Goal: Task Accomplishment & Management: Manage account settings

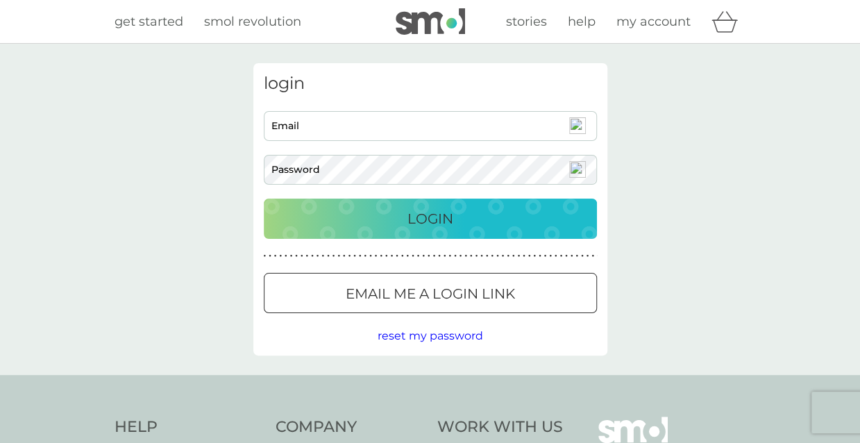
type input "[EMAIL_ADDRESS][DOMAIN_NAME]"
click at [510, 219] on div "Login" at bounding box center [431, 219] width 306 height 22
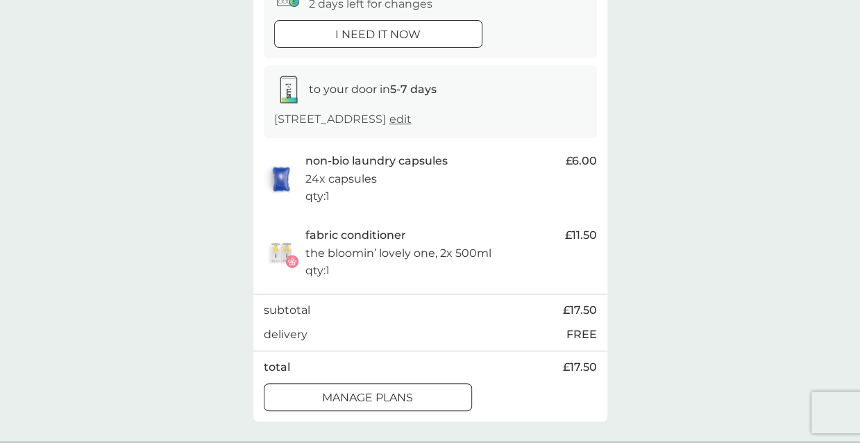
scroll to position [101, 0]
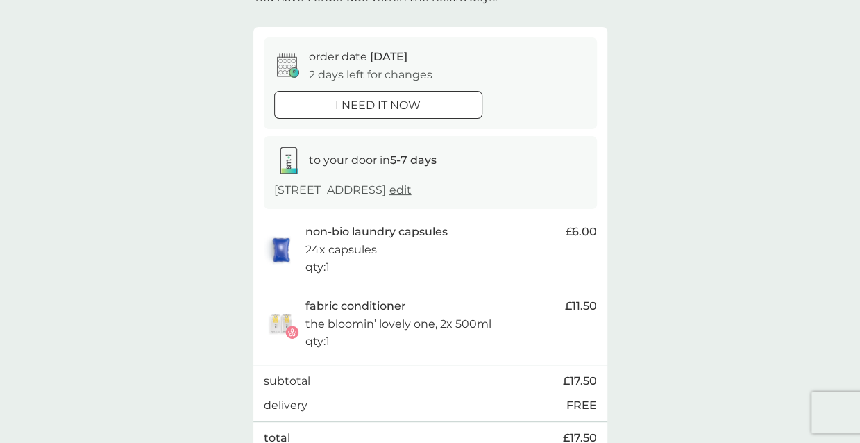
click at [390, 63] on span "12 Oct" at bounding box center [388, 56] width 37 height 13
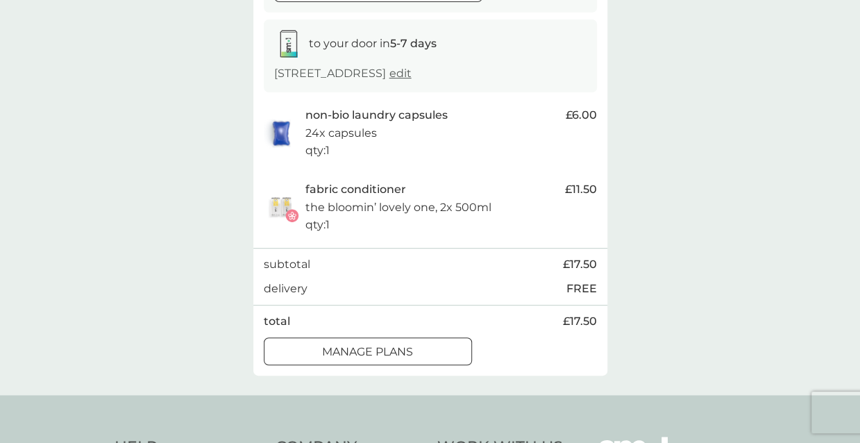
scroll to position [219, 0]
click at [420, 351] on div "manage plans" at bounding box center [368, 351] width 207 height 18
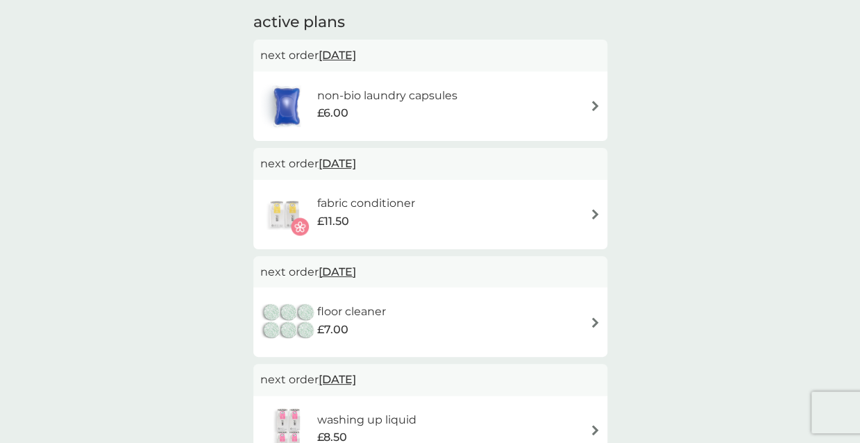
scroll to position [236, 0]
click at [597, 217] on img at bounding box center [595, 214] width 10 height 10
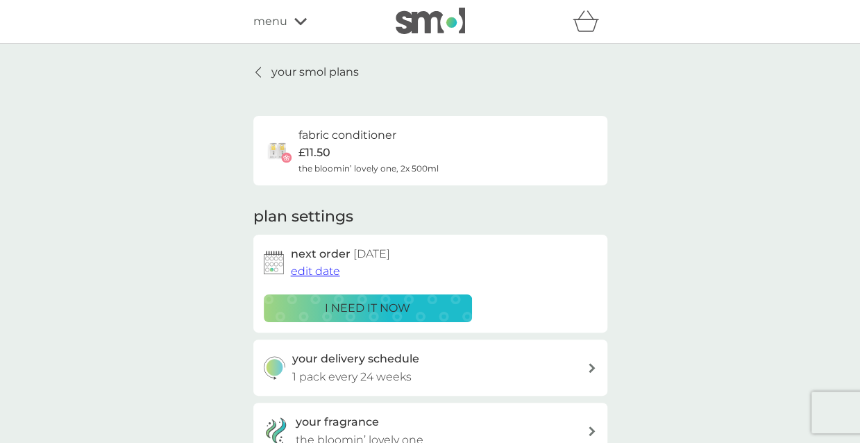
click at [311, 279] on button "edit date" at bounding box center [315, 271] width 49 height 18
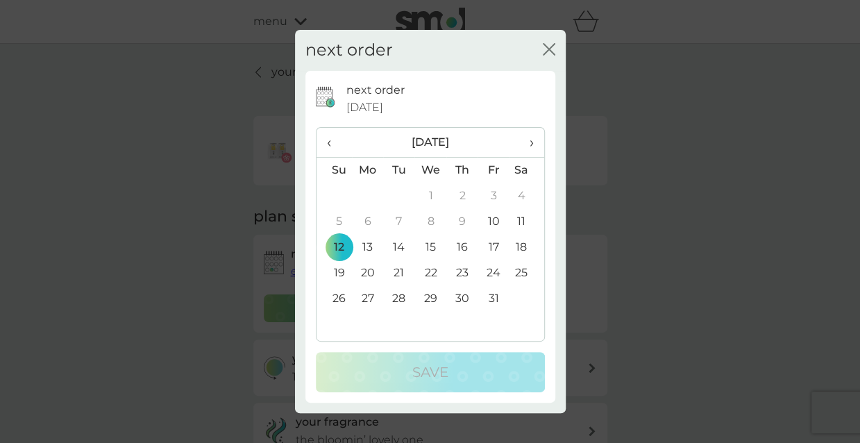
click at [538, 142] on th "›" at bounding box center [526, 143] width 35 height 30
click at [340, 328] on td "30" at bounding box center [334, 325] width 35 height 26
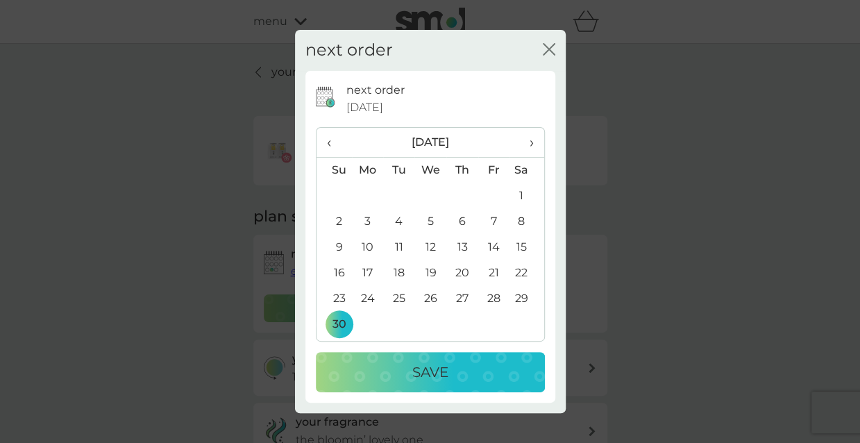
click at [439, 376] on p "Save" at bounding box center [430, 372] width 36 height 22
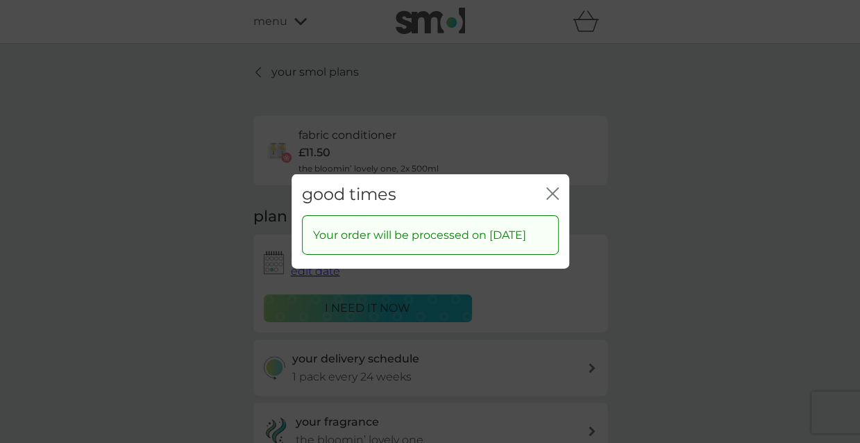
click at [557, 187] on icon "close" at bounding box center [553, 193] width 12 height 12
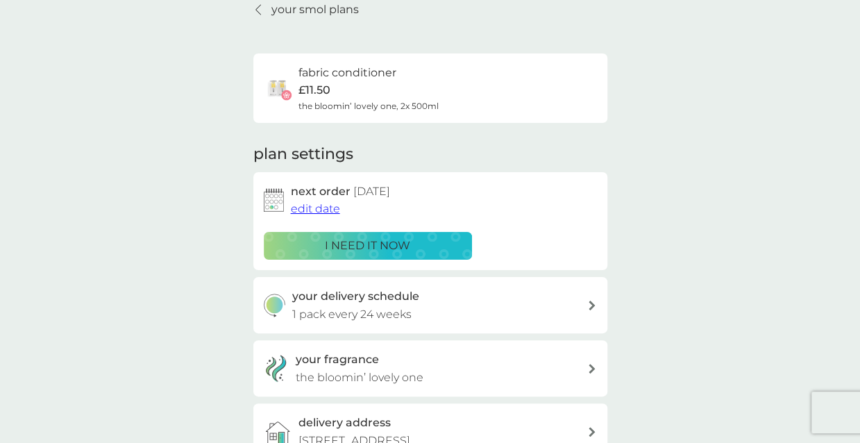
scroll to position [66, 0]
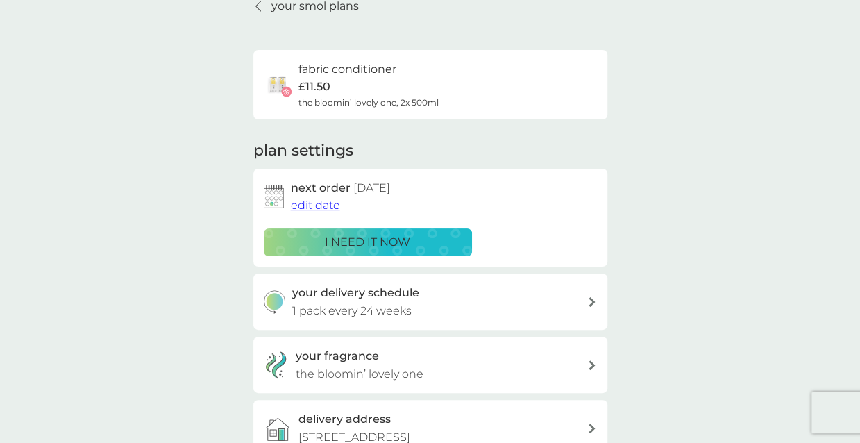
click at [524, 308] on div "your delivery schedule 1 pack every 24 weeks" at bounding box center [439, 301] width 295 height 35
select select "168"
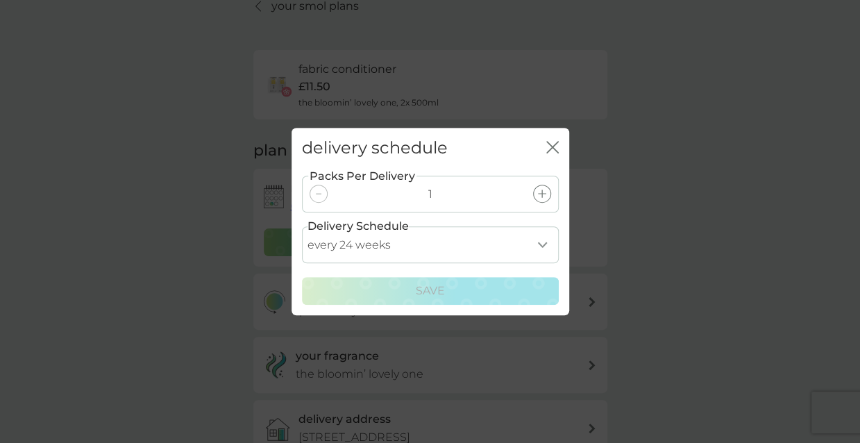
click at [558, 146] on icon "close" at bounding box center [553, 147] width 12 height 12
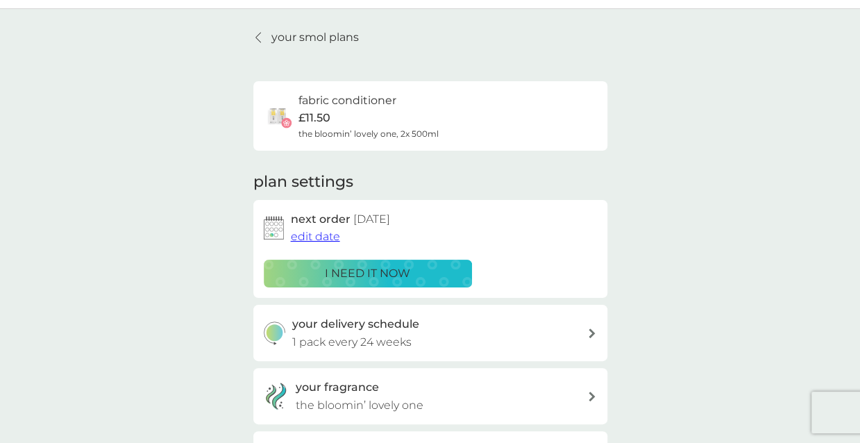
scroll to position [0, 0]
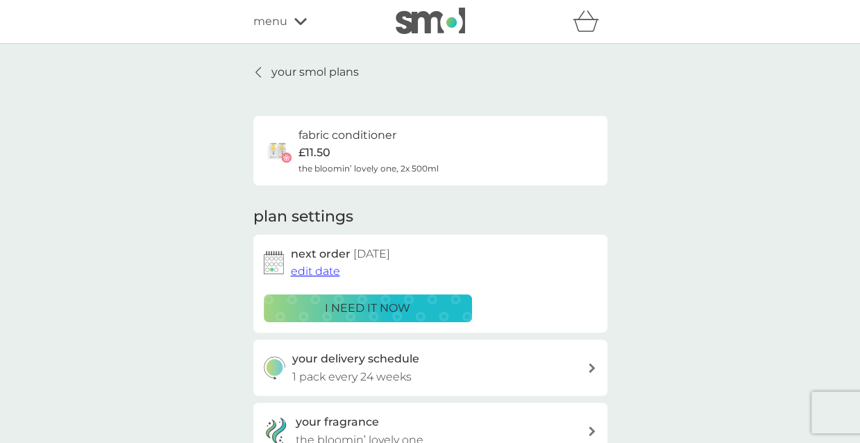
click at [297, 77] on p "your smol plans" at bounding box center [315, 72] width 87 height 18
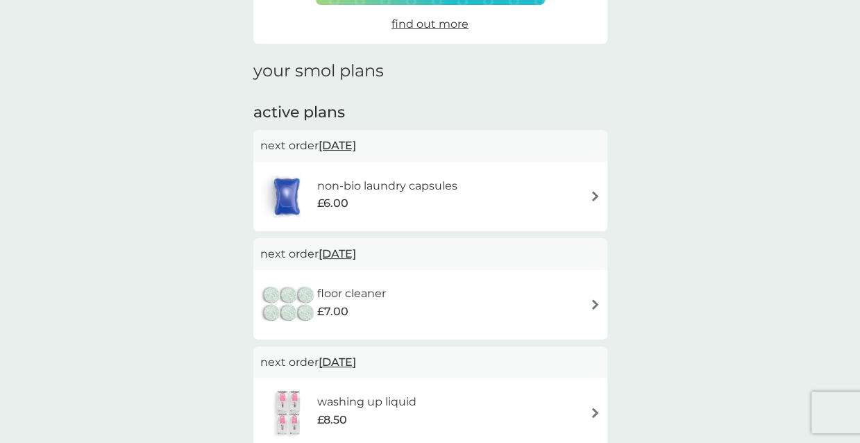
scroll to position [146, 0]
click at [468, 203] on div "non-bio laundry capsules £6.00" at bounding box center [394, 196] width 154 height 39
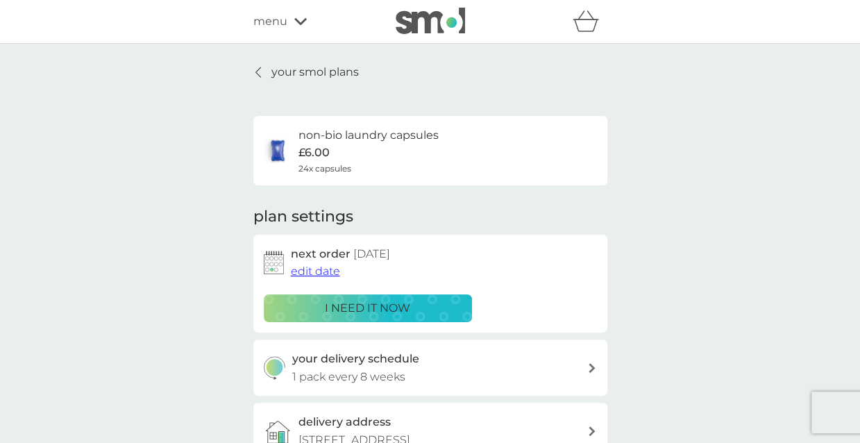
click at [281, 22] on span "menu" at bounding box center [270, 21] width 34 height 18
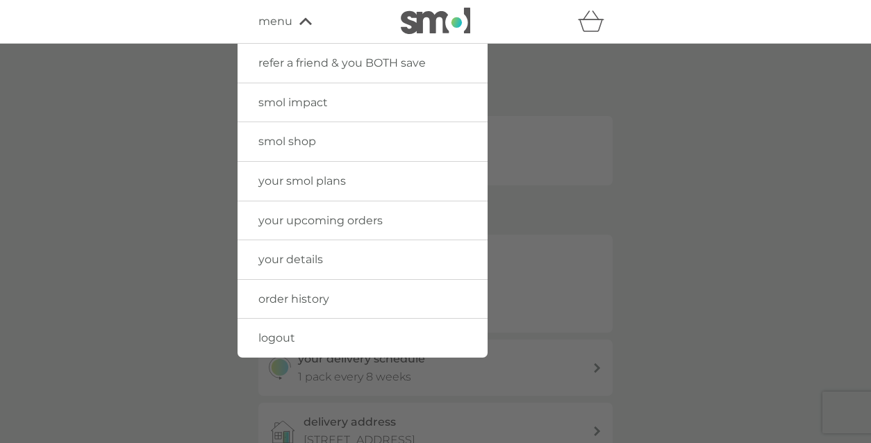
click at [431, 224] on link "your upcoming orders" at bounding box center [362, 220] width 250 height 39
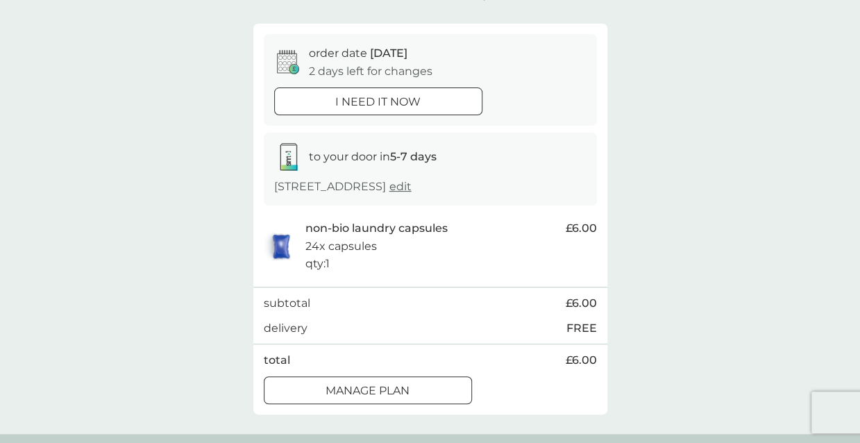
scroll to position [102, 0]
